Goal: Find specific page/section: Find specific page/section

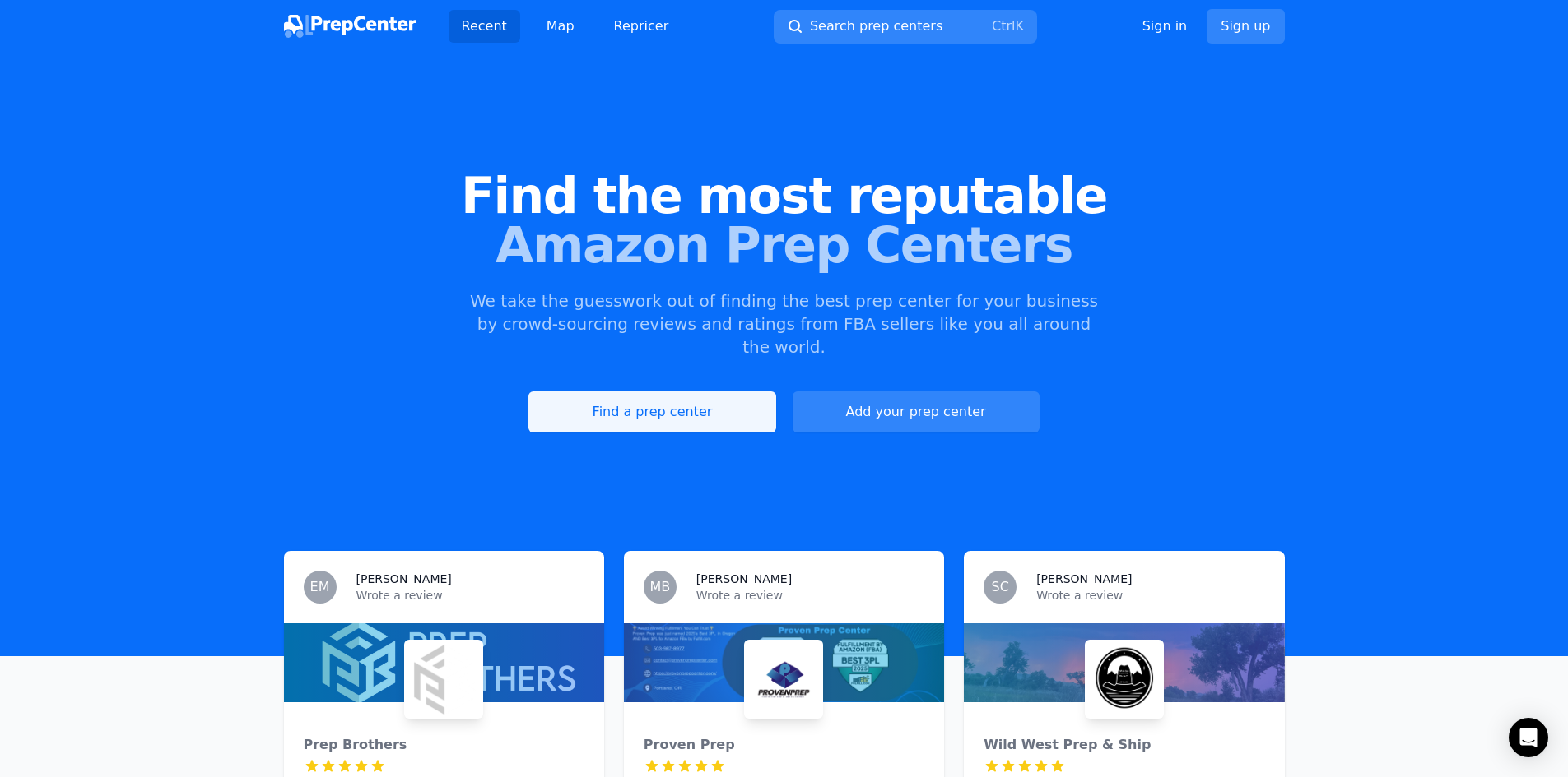
click at [632, 391] on link "Find a prep center" at bounding box center [651, 412] width 247 height 41
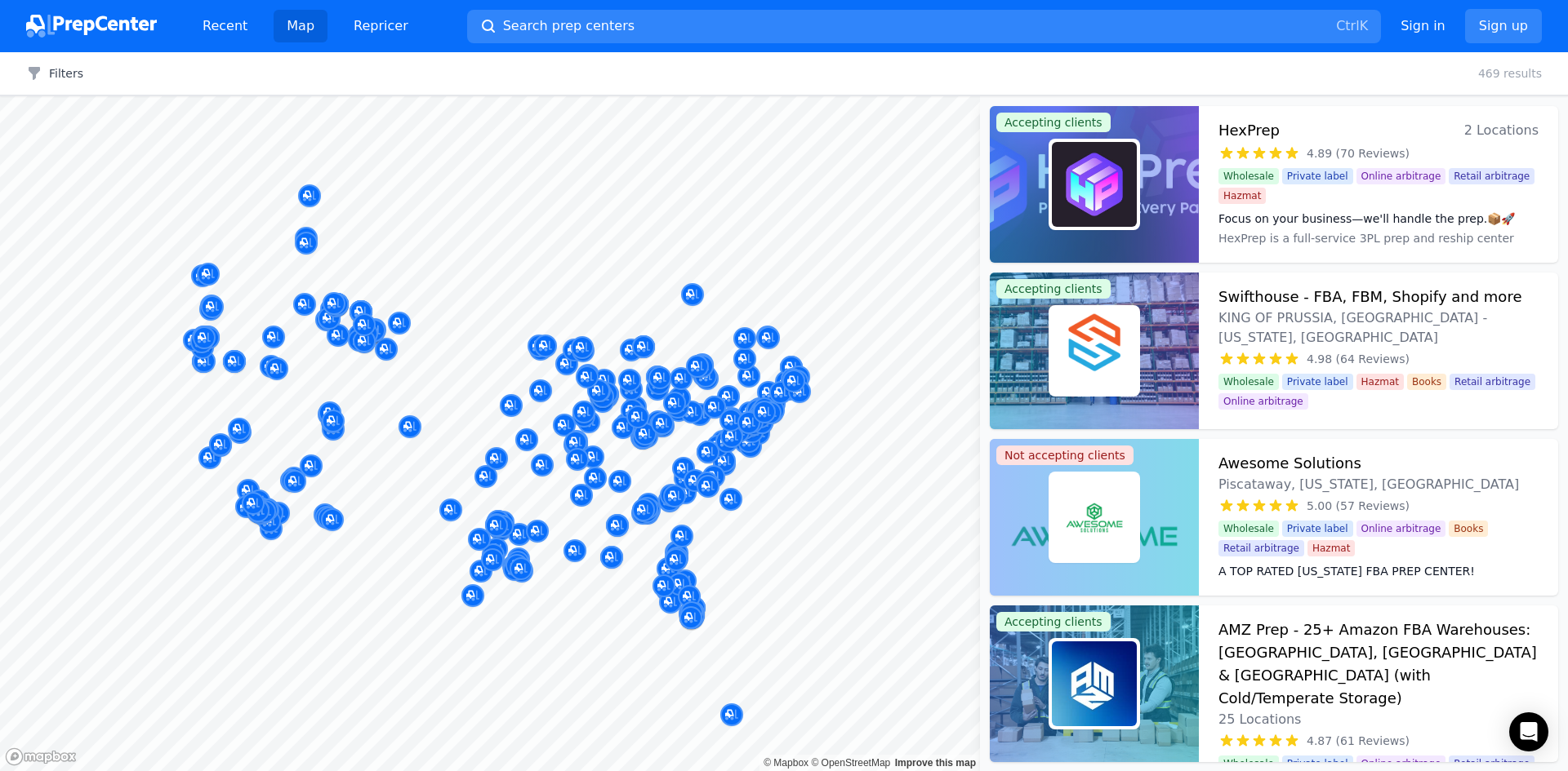
click at [296, 15] on link "Map" at bounding box center [300, 26] width 54 height 32
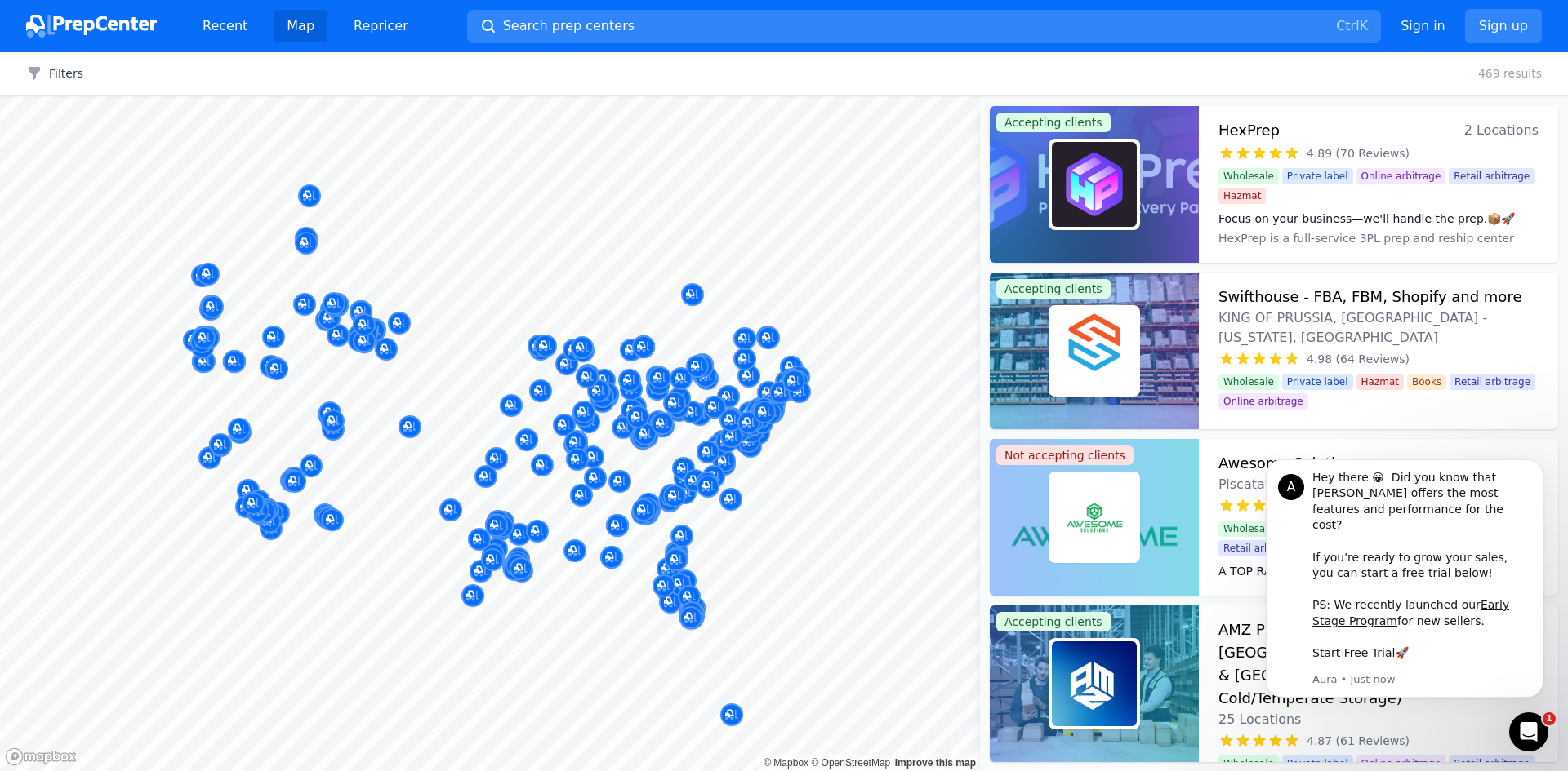
click at [296, 22] on link "Map" at bounding box center [300, 26] width 54 height 32
click at [296, 25] on link "Map" at bounding box center [300, 26] width 54 height 32
click at [297, 23] on link "Map" at bounding box center [300, 26] width 54 height 32
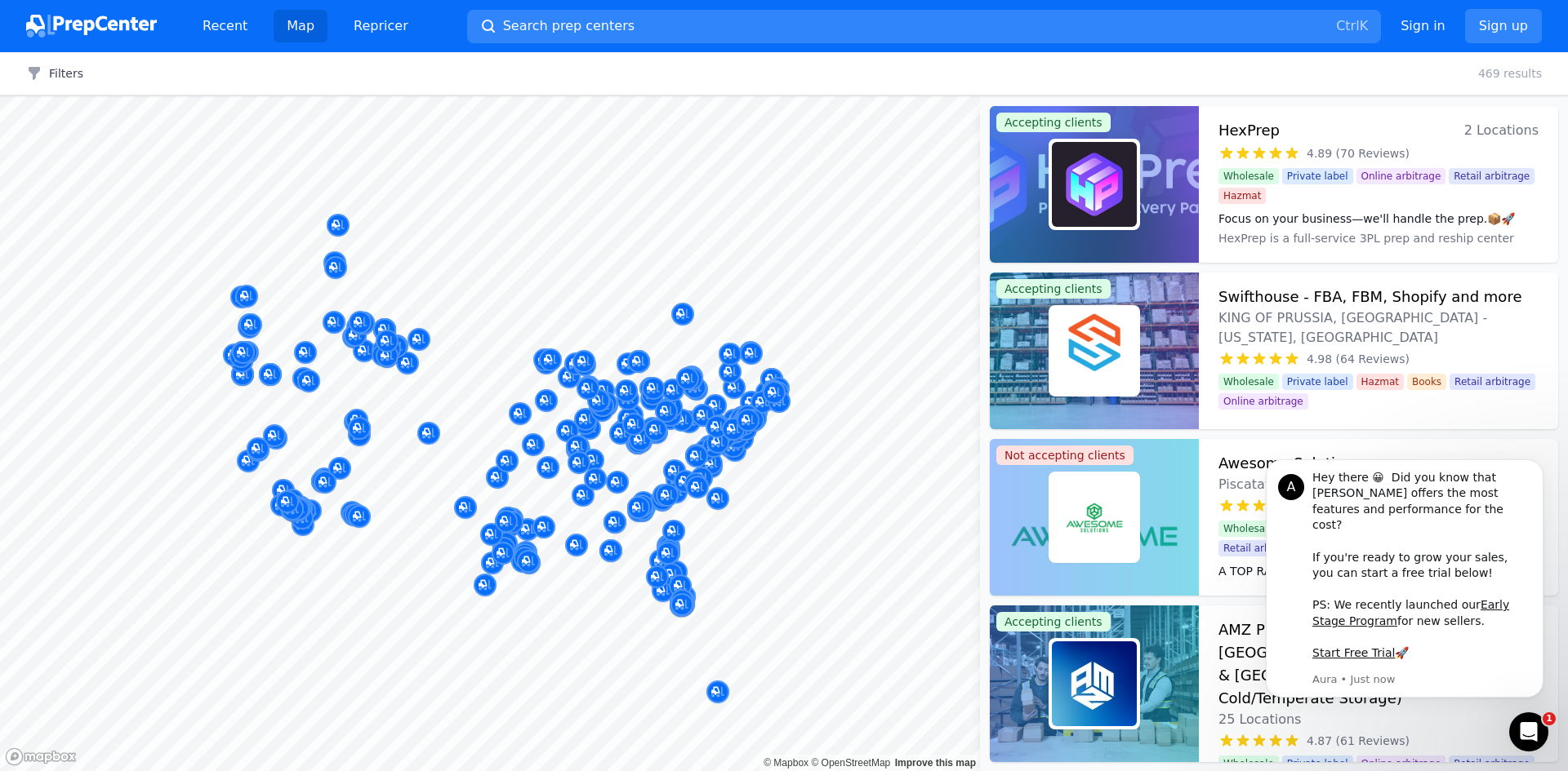
click at [299, 27] on link "Map" at bounding box center [300, 26] width 54 height 32
click at [307, 22] on link "Map" at bounding box center [300, 26] width 54 height 32
click at [306, 22] on link "Map" at bounding box center [300, 26] width 54 height 32
click at [305, 22] on link "Map" at bounding box center [300, 26] width 54 height 32
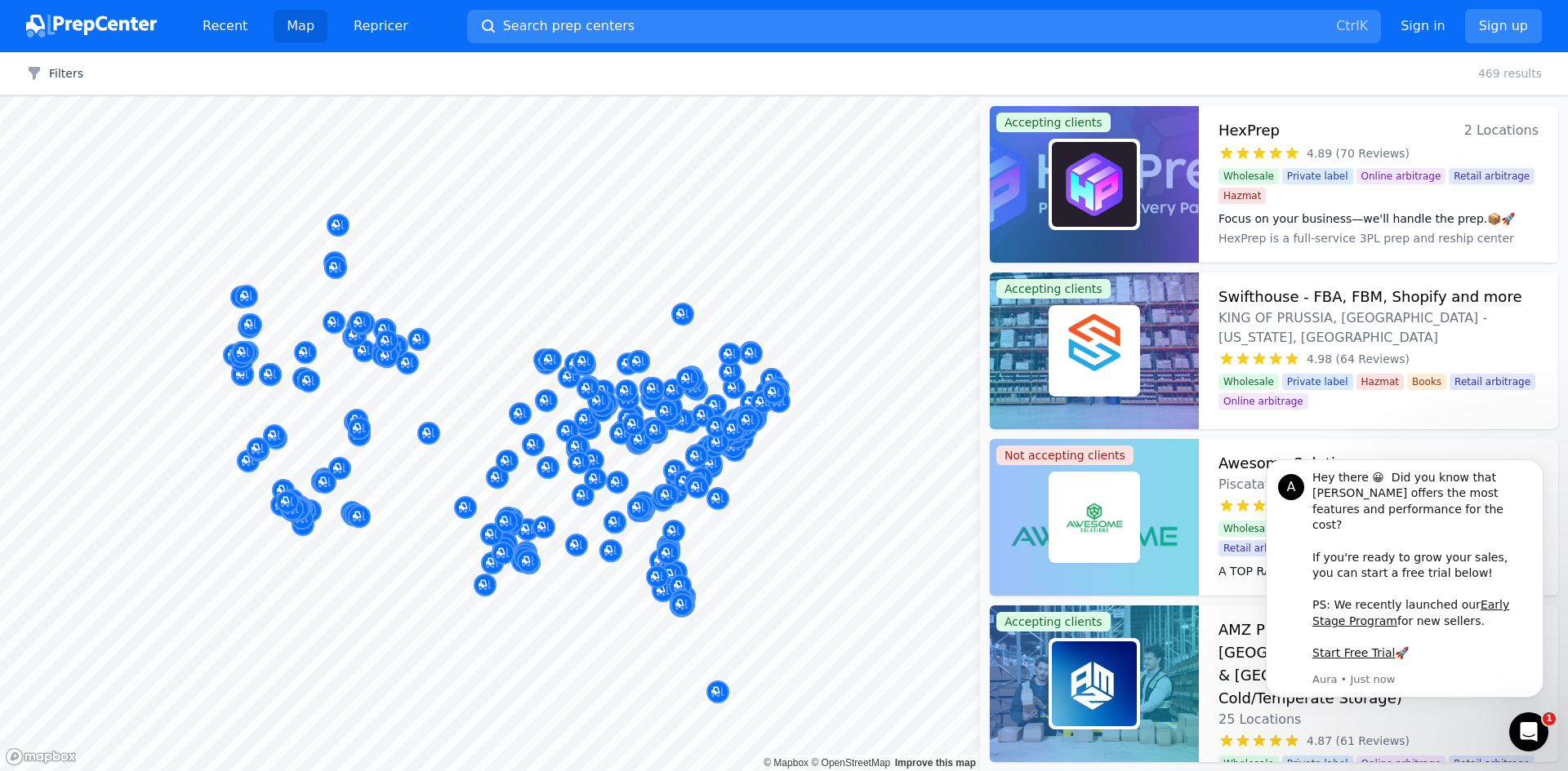
click at [300, 22] on link "Map" at bounding box center [300, 26] width 54 height 32
click at [298, 23] on link "Map" at bounding box center [300, 26] width 54 height 32
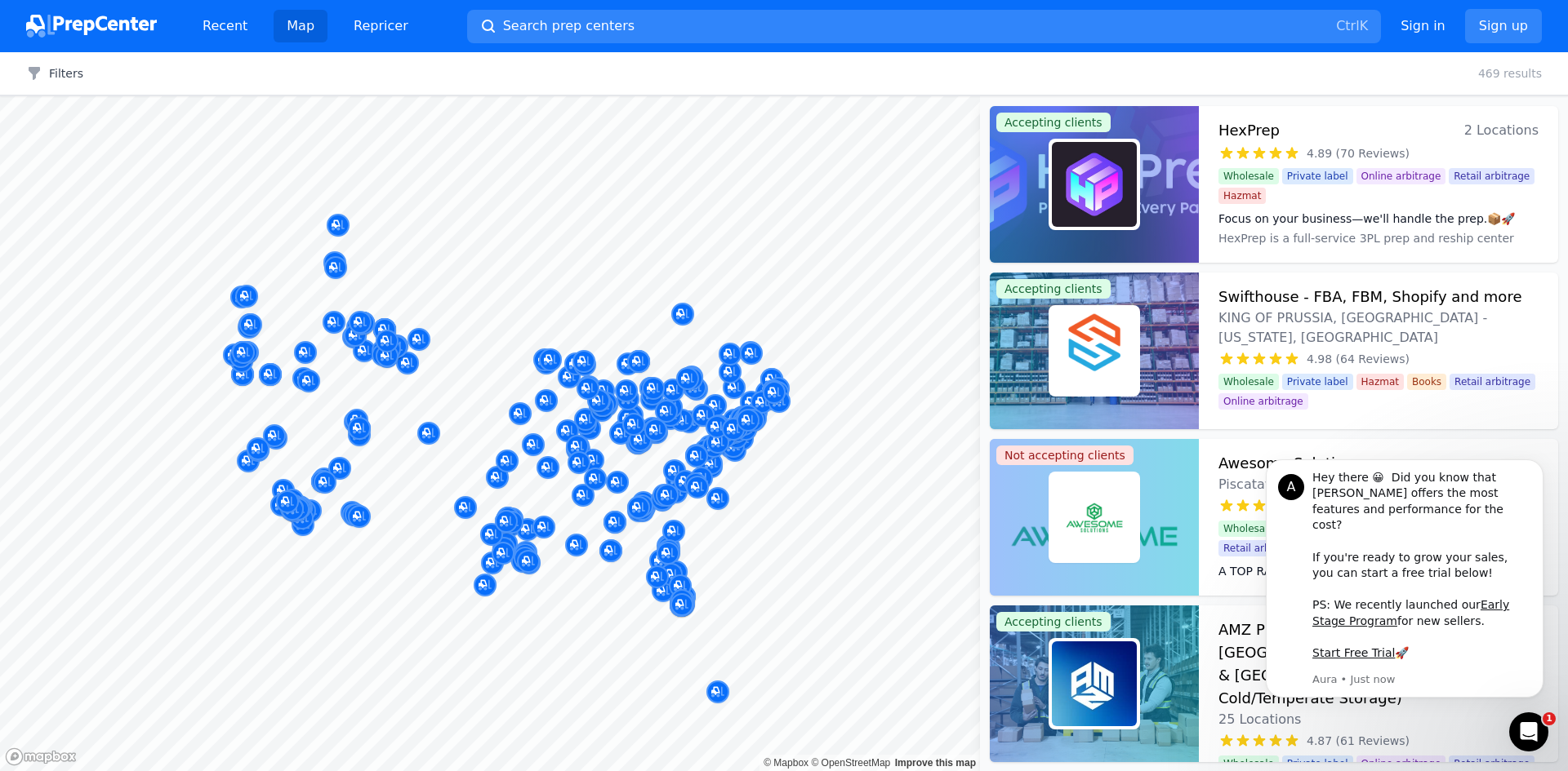
click at [297, 23] on link "Map" at bounding box center [300, 26] width 54 height 32
click at [296, 23] on link "Map" at bounding box center [300, 26] width 54 height 32
click at [288, 25] on link "Map" at bounding box center [300, 26] width 54 height 32
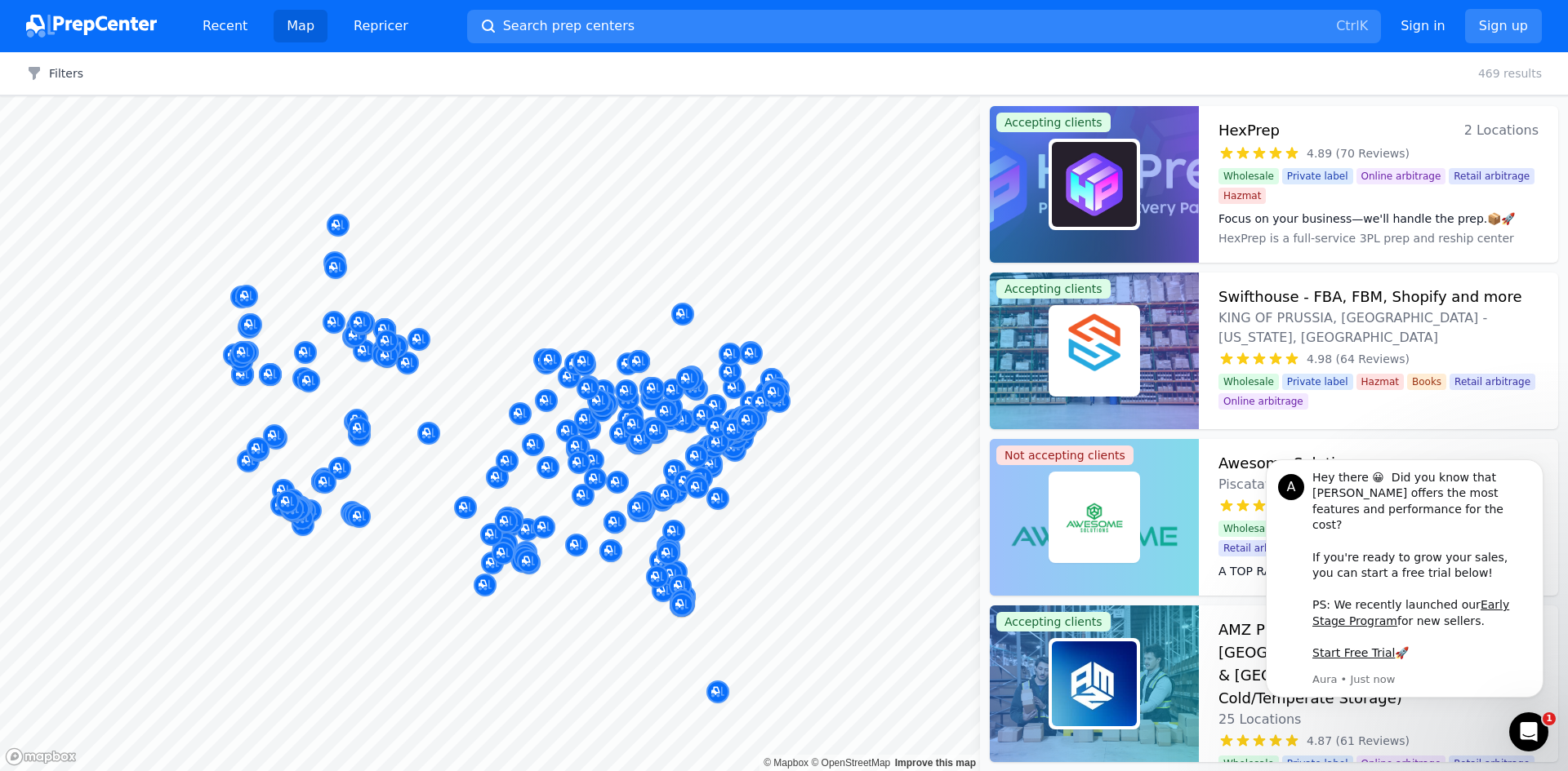
click at [290, 23] on link "Map" at bounding box center [300, 26] width 54 height 32
click at [291, 22] on link "Map" at bounding box center [300, 26] width 54 height 32
click at [292, 22] on link "Map" at bounding box center [300, 26] width 54 height 32
click at [513, 22] on span "Search prep centers" at bounding box center [569, 27] width 131 height 20
click at [300, 24] on div at bounding box center [784, 385] width 1568 height 771
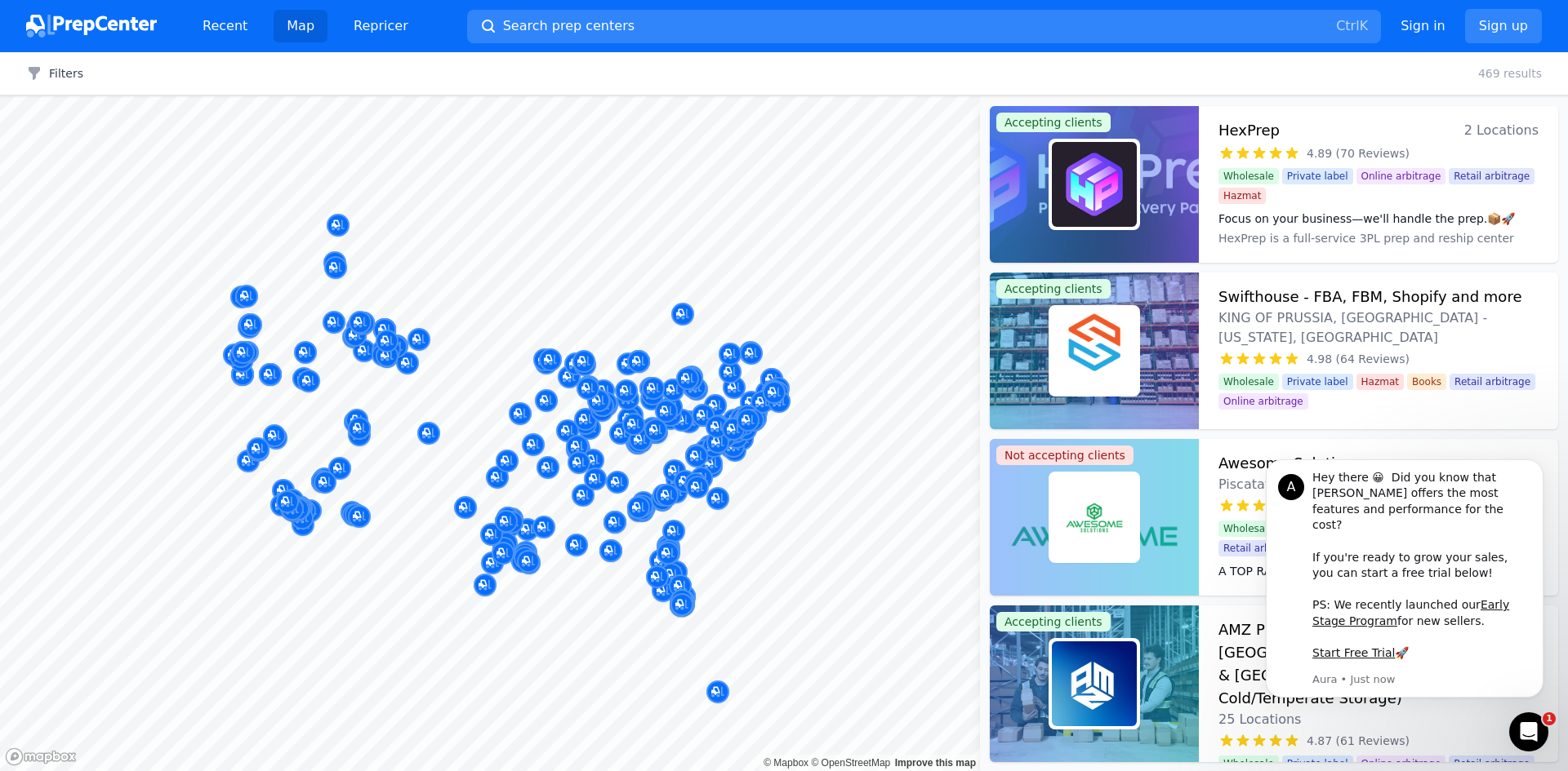
click at [300, 24] on link "Map" at bounding box center [300, 26] width 54 height 32
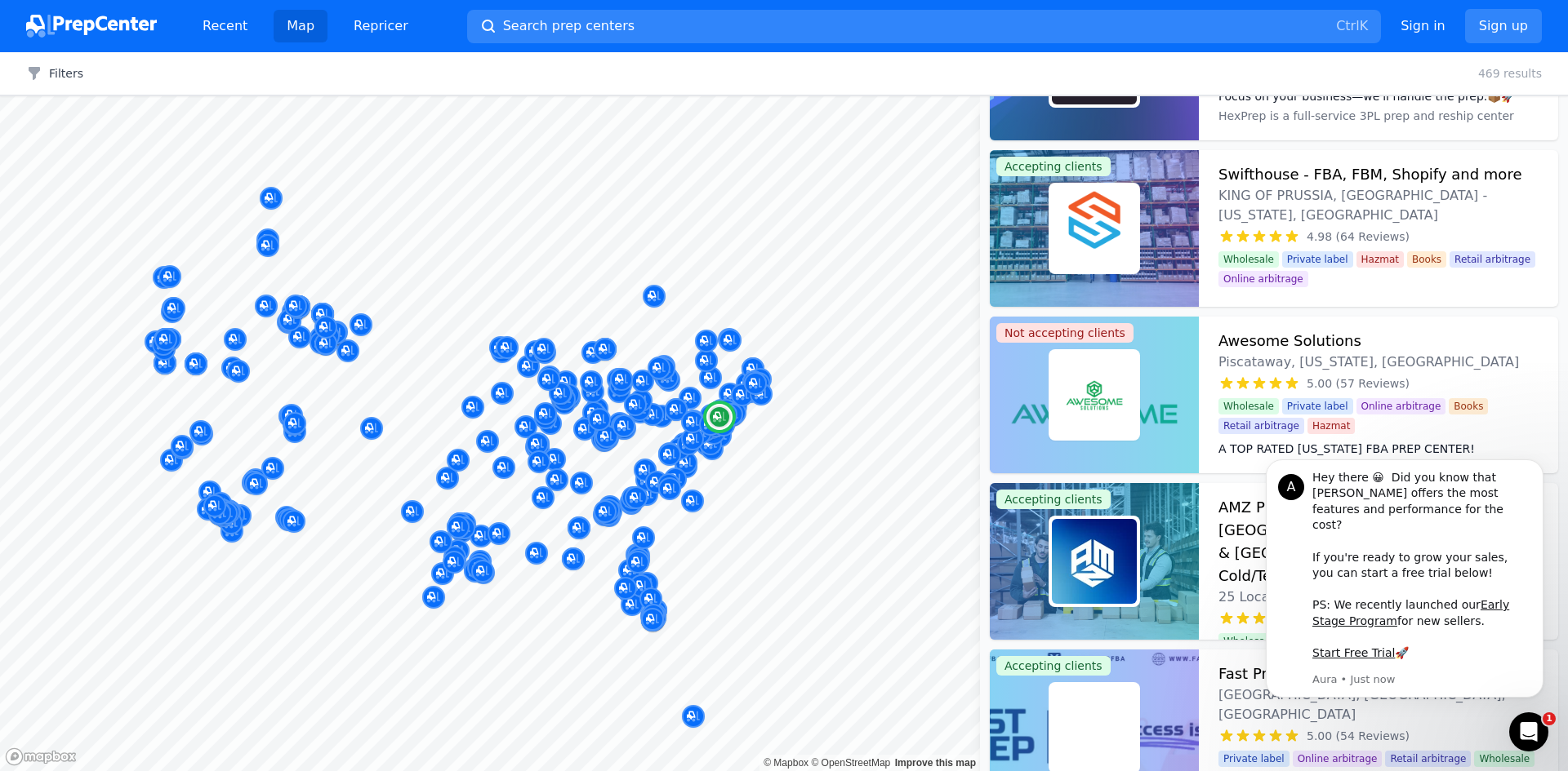
scroll to position [245, 0]
